Goal: Browse casually: Explore the website without a specific task or goal

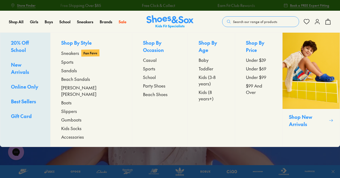
click at [24, 62] on span "New Arrivals" at bounding box center [20, 68] width 18 height 14
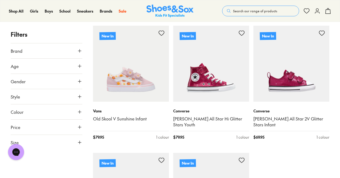
scroll to position [1175, 0]
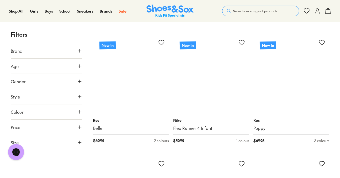
scroll to position [2404, 0]
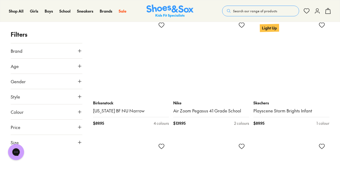
scroll to position [3366, 0]
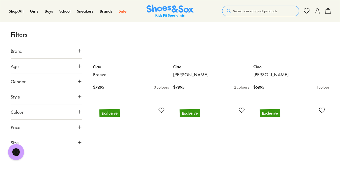
scroll to position [4541, 0]
